Goal: Information Seeking & Learning: Learn about a topic

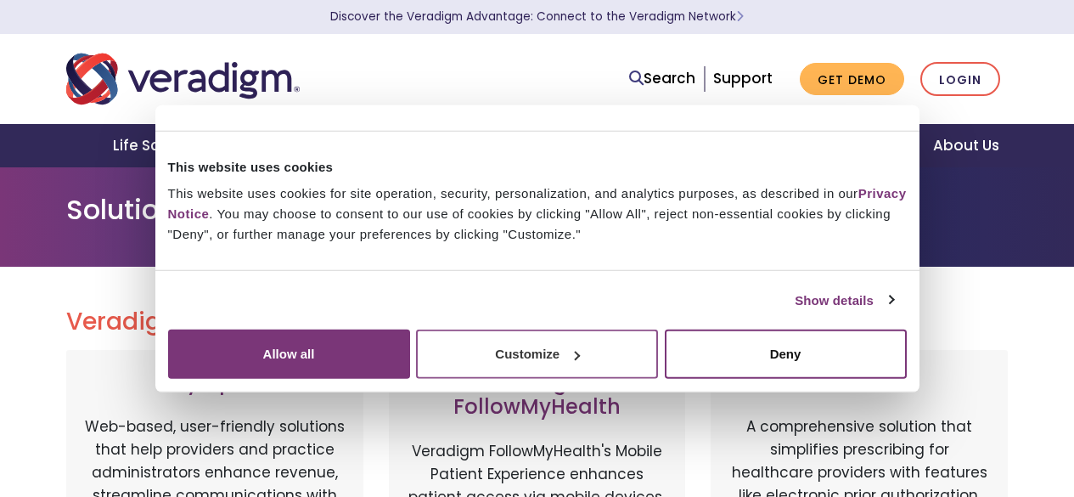
click at [658, 379] on button "Customize" at bounding box center [537, 353] width 242 height 49
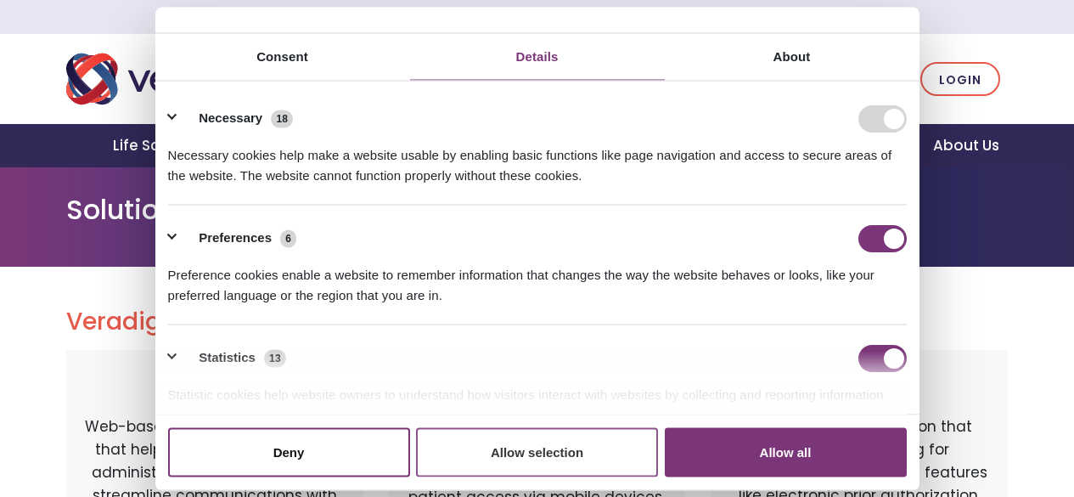
click at [550, 427] on button "Allow selection" at bounding box center [537, 451] width 242 height 49
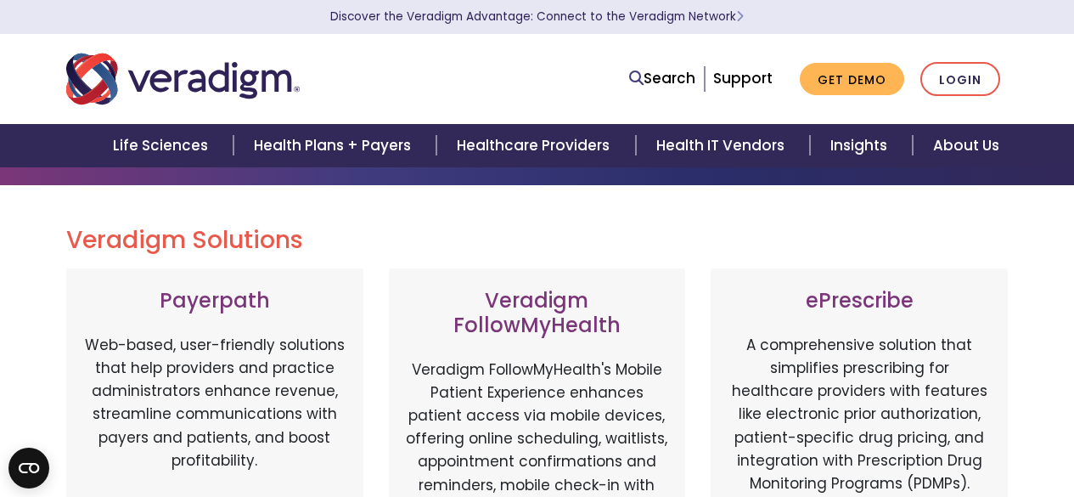
scroll to position [25, 0]
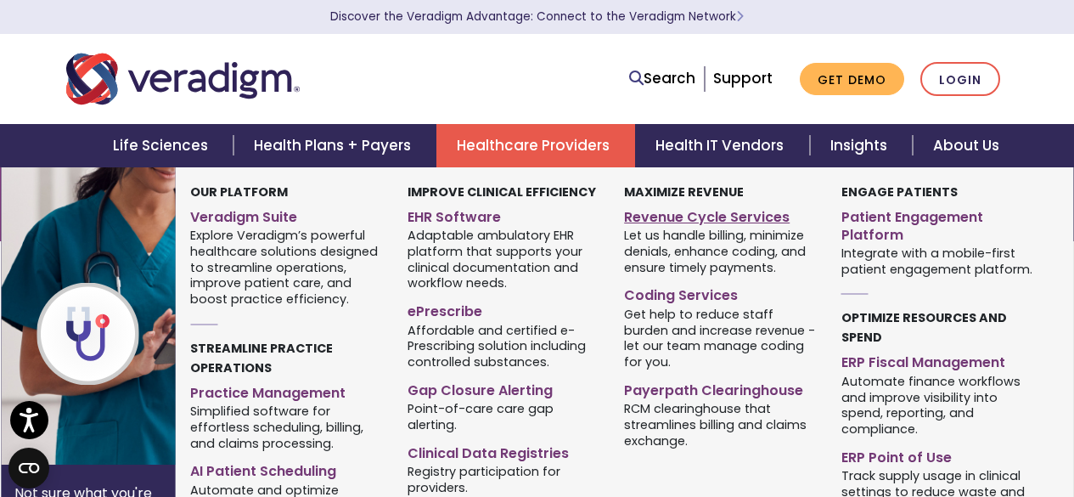
click at [660, 216] on link "Revenue Cycle Services" at bounding box center [720, 214] width 192 height 25
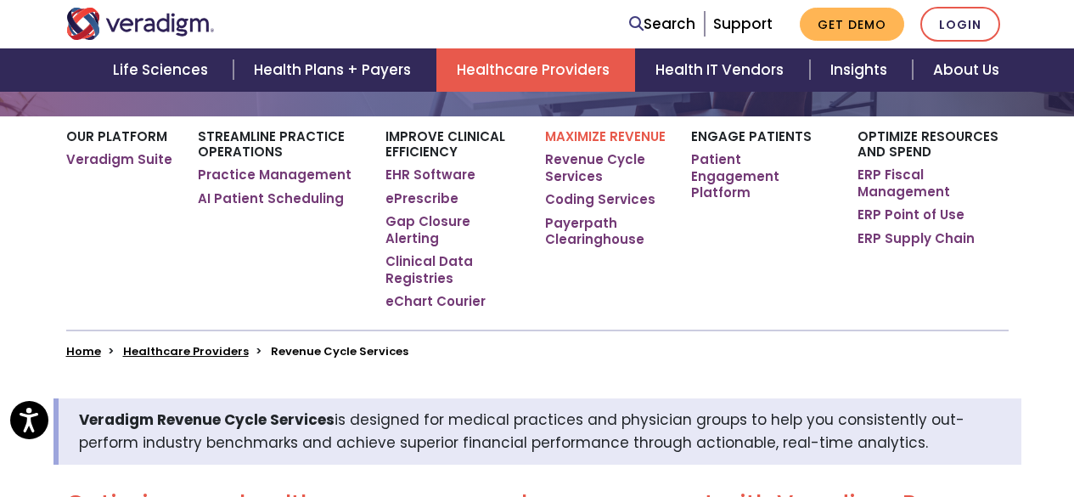
scroll to position [18, 0]
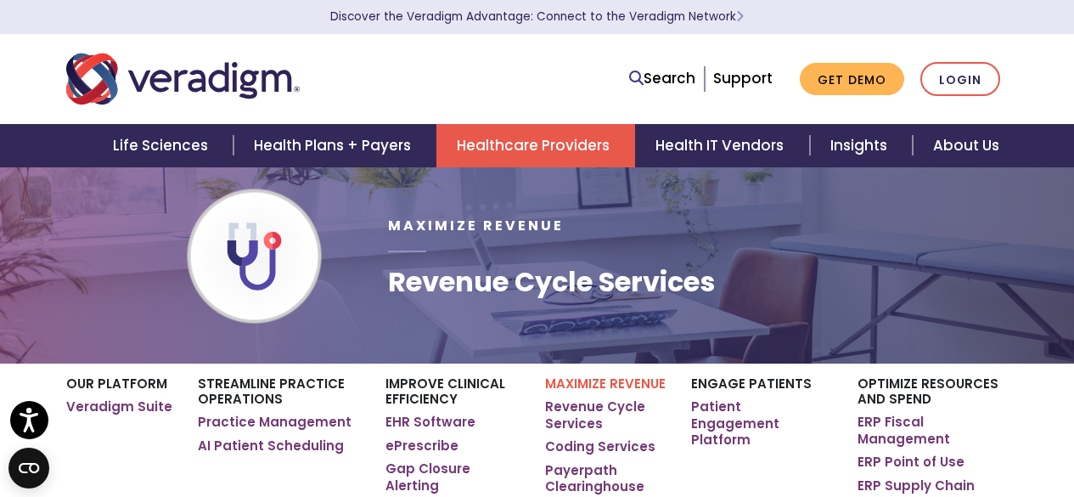
click at [147, 69] on img "Veradigm logo" at bounding box center [182, 79] width 233 height 56
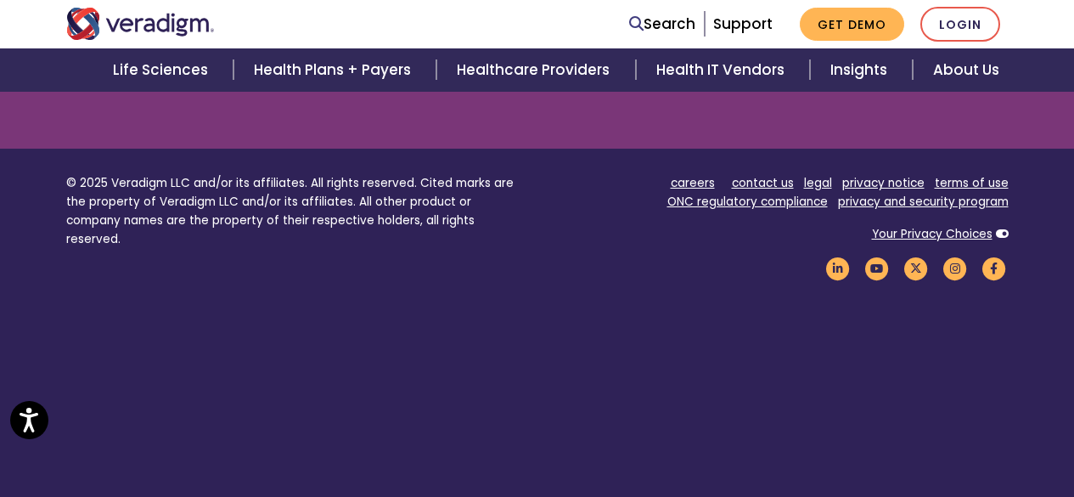
scroll to position [2453, 0]
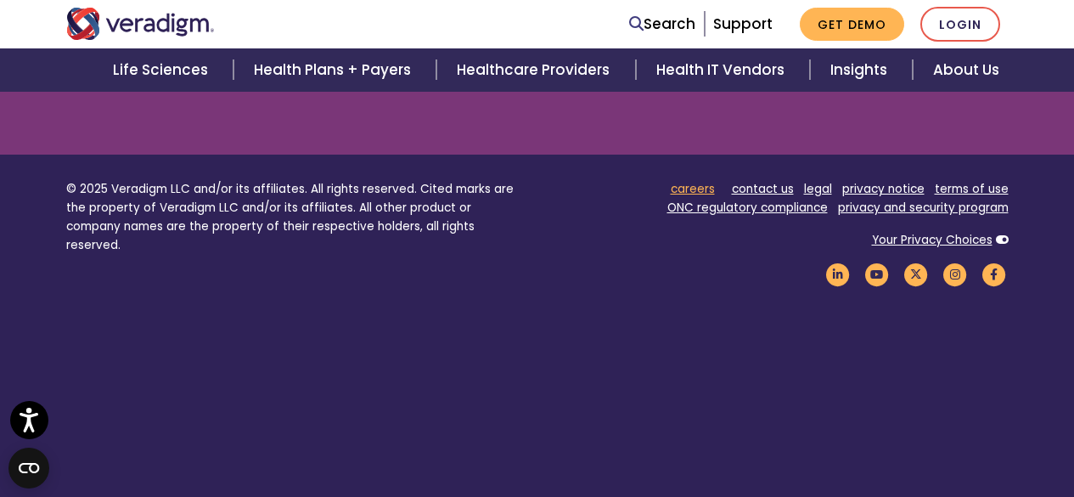
click at [693, 189] on link "careers" at bounding box center [693, 189] width 44 height 16
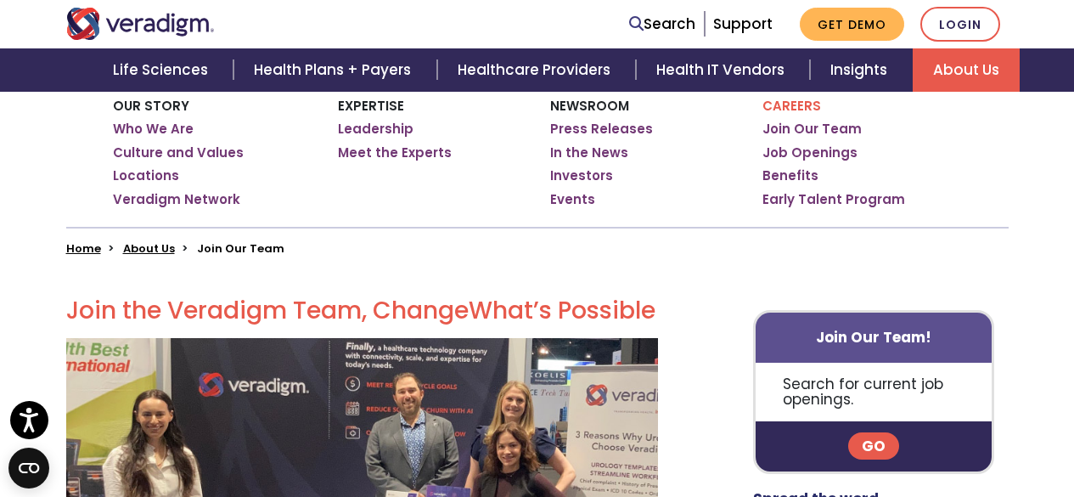
scroll to position [292, 0]
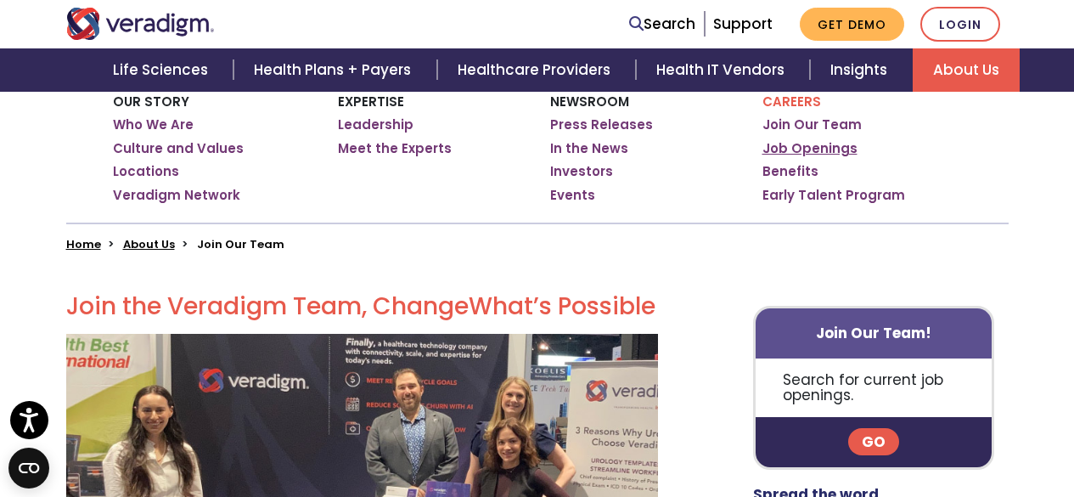
click at [823, 149] on link "Job Openings" at bounding box center [809, 148] width 95 height 17
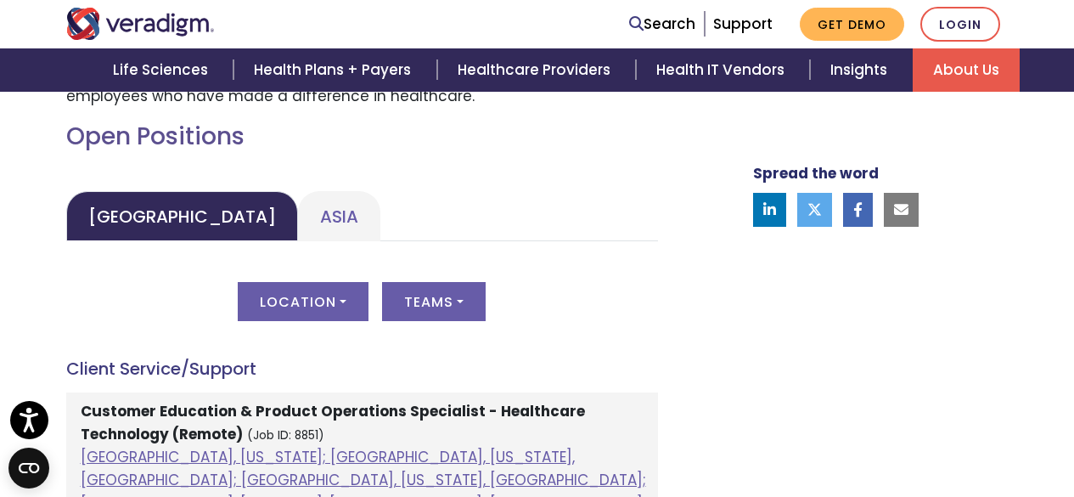
scroll to position [790, 0]
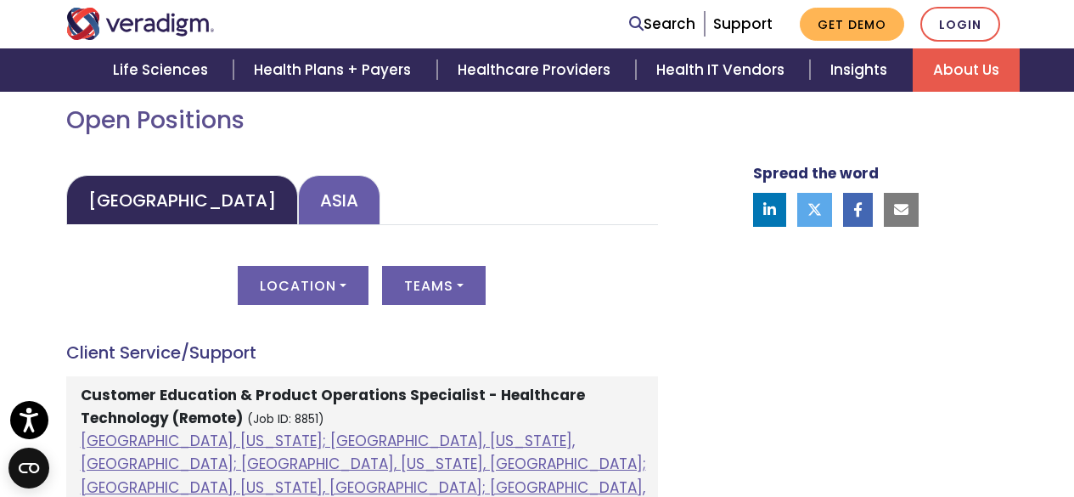
click at [298, 195] on link "Asia" at bounding box center [339, 200] width 82 height 50
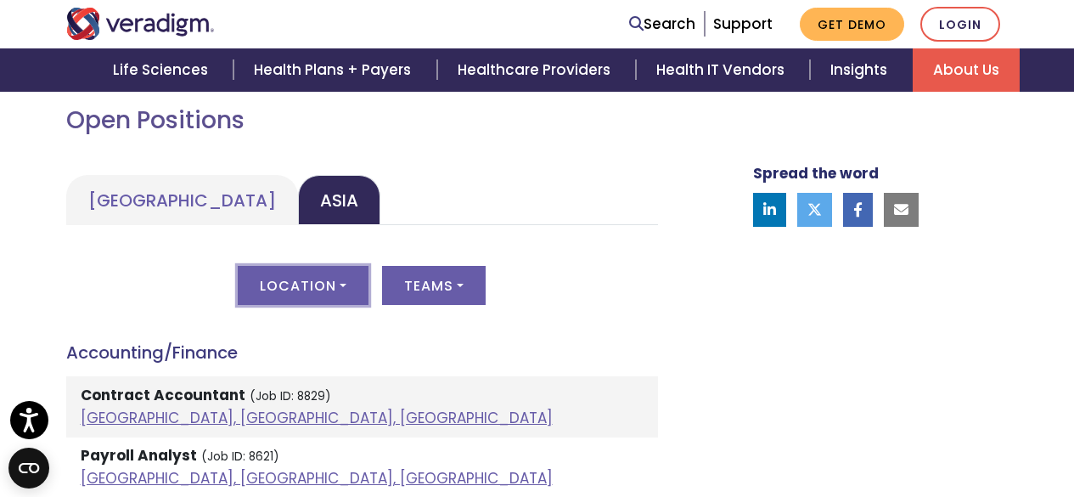
click at [328, 268] on button "Location" at bounding box center [303, 285] width 131 height 39
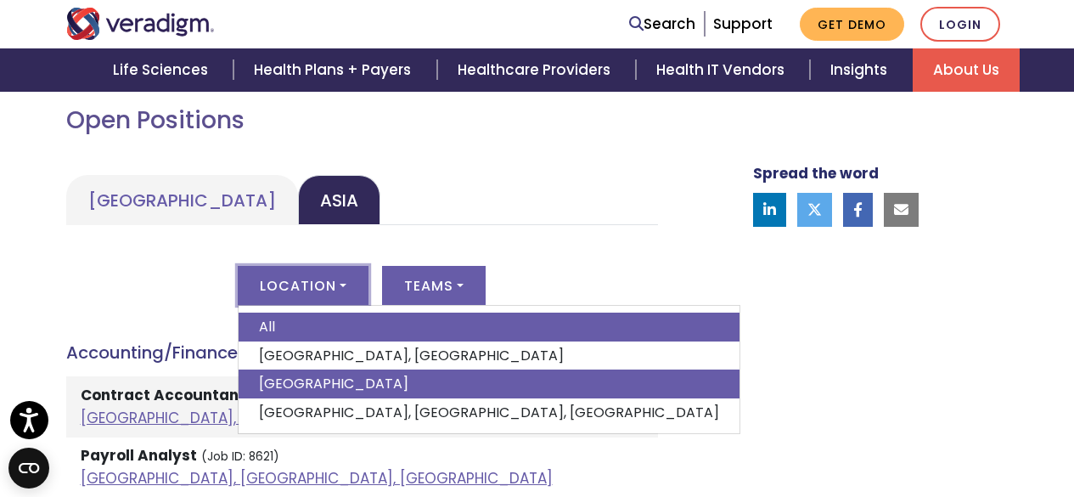
click at [309, 377] on link "India" at bounding box center [489, 383] width 501 height 29
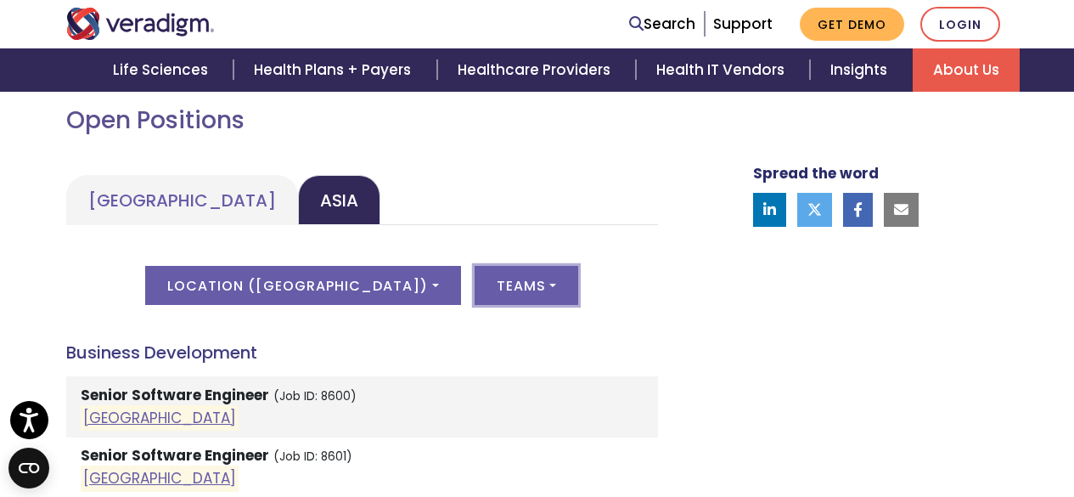
click at [475, 288] on button "Teams" at bounding box center [527, 285] width 104 height 39
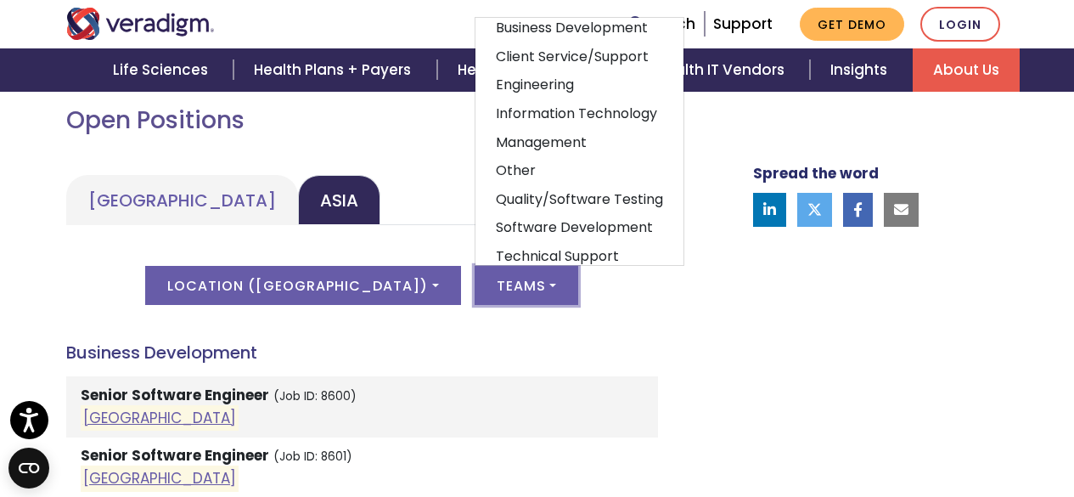
scroll to position [93, 0]
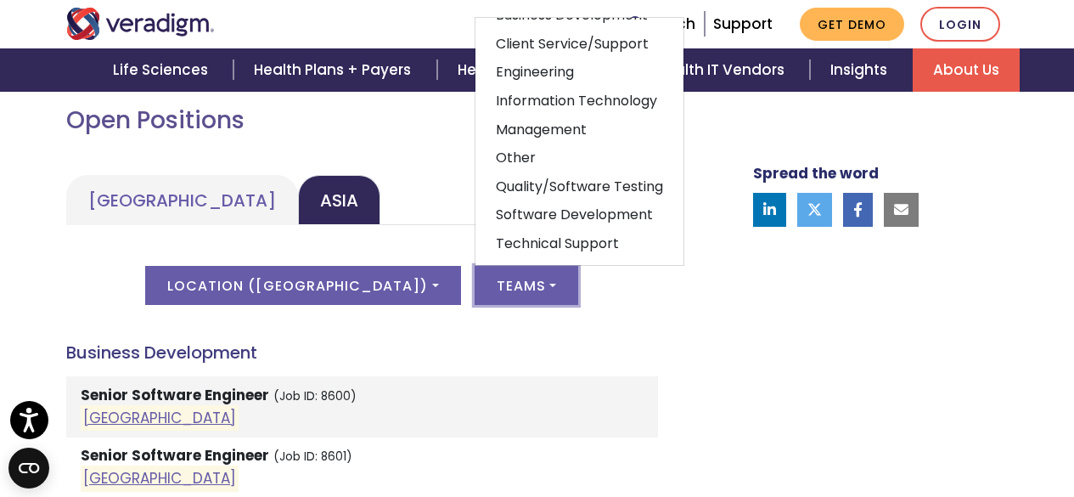
click at [626, 291] on div "Location ( India ) All Dhaka, Bangladesh India Pune, Maharashtra, India Teams A…" at bounding box center [362, 295] width 592 height 59
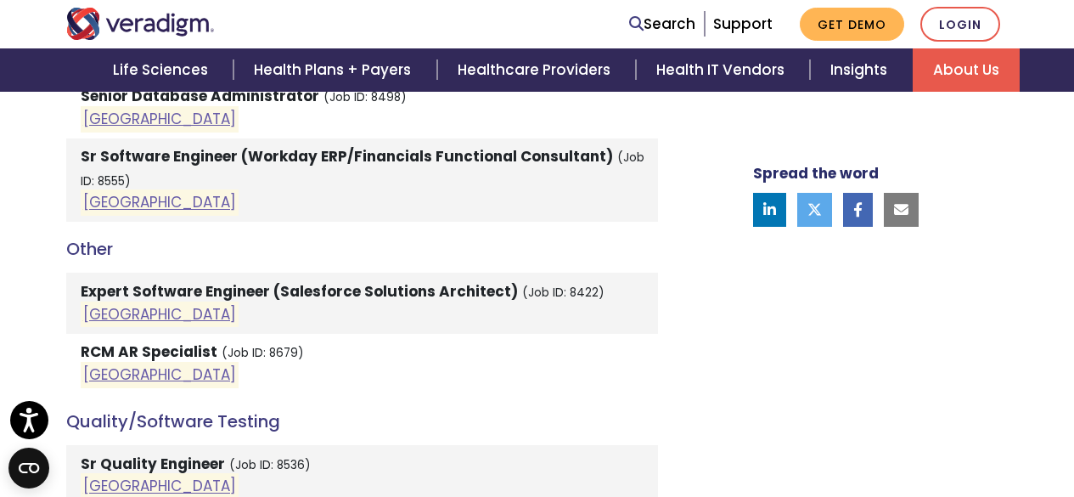
scroll to position [2213, 0]
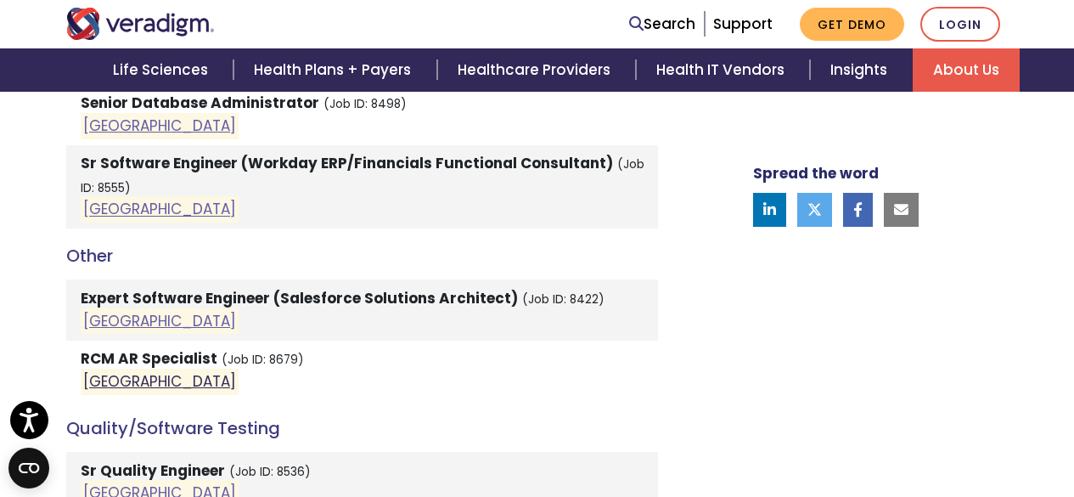
drag, startPoint x: 107, startPoint y: 338, endPoint x: 96, endPoint y: 355, distance: 20.2
click at [96, 355] on li "RCM AR Specialist (Job ID: 8679) India" at bounding box center [362, 370] width 592 height 60
click at [96, 371] on link "India" at bounding box center [159, 381] width 153 height 20
